Goal: Information Seeking & Learning: Learn about a topic

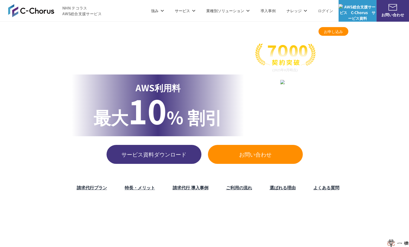
click at [102, 188] on link "請求代行プラン" at bounding box center [92, 187] width 30 height 7
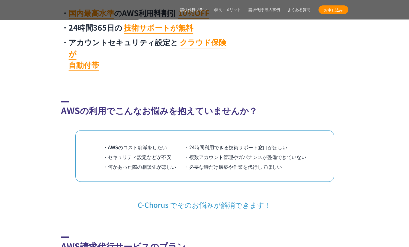
scroll to position [534, 0]
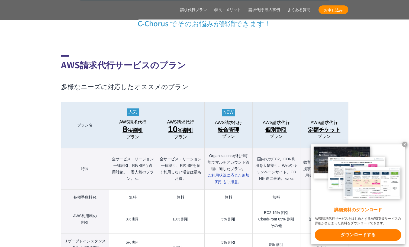
click at [405, 144] on x-t at bounding box center [404, 144] width 5 height 5
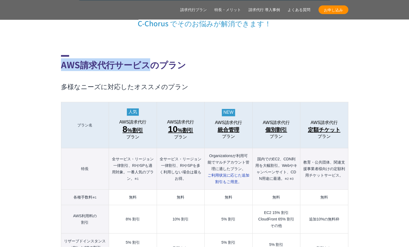
drag, startPoint x: 148, startPoint y: 54, endPoint x: 61, endPoint y: 51, distance: 87.3
click at [61, 55] on h2 "AWS請求代行サービスのプラン" at bounding box center [204, 63] width 287 height 16
copy h2 "AWS請求代行サービス"
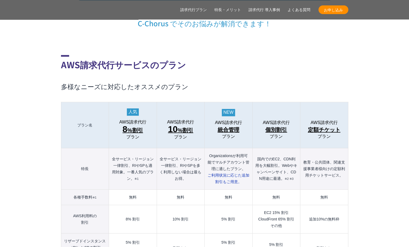
click at [225, 58] on h2 "AWS請求代行サービスのプラン" at bounding box center [204, 63] width 287 height 16
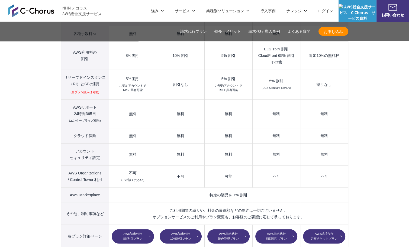
scroll to position [696, 0]
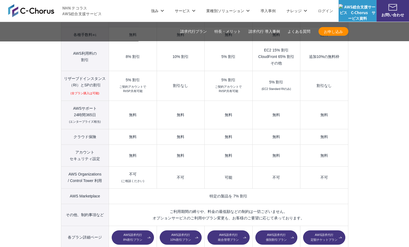
drag, startPoint x: 397, startPoint y: 191, endPoint x: 394, endPoint y: 181, distance: 10.1
click at [26, 10] on img at bounding box center [31, 10] width 46 height 13
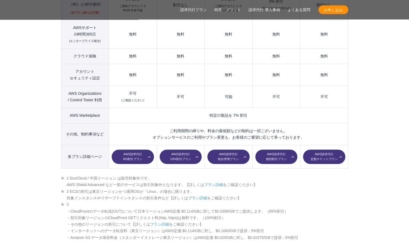
scroll to position [778, 0]
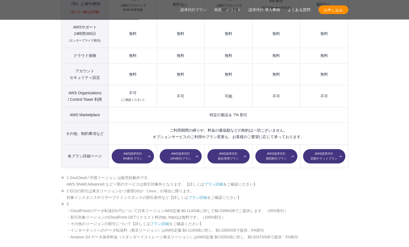
click at [189, 195] on link "プラン詳細" at bounding box center [197, 197] width 19 height 4
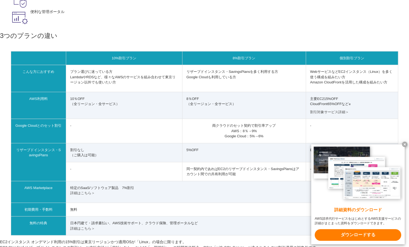
scroll to position [190, 0]
